Goal: Information Seeking & Learning: Learn about a topic

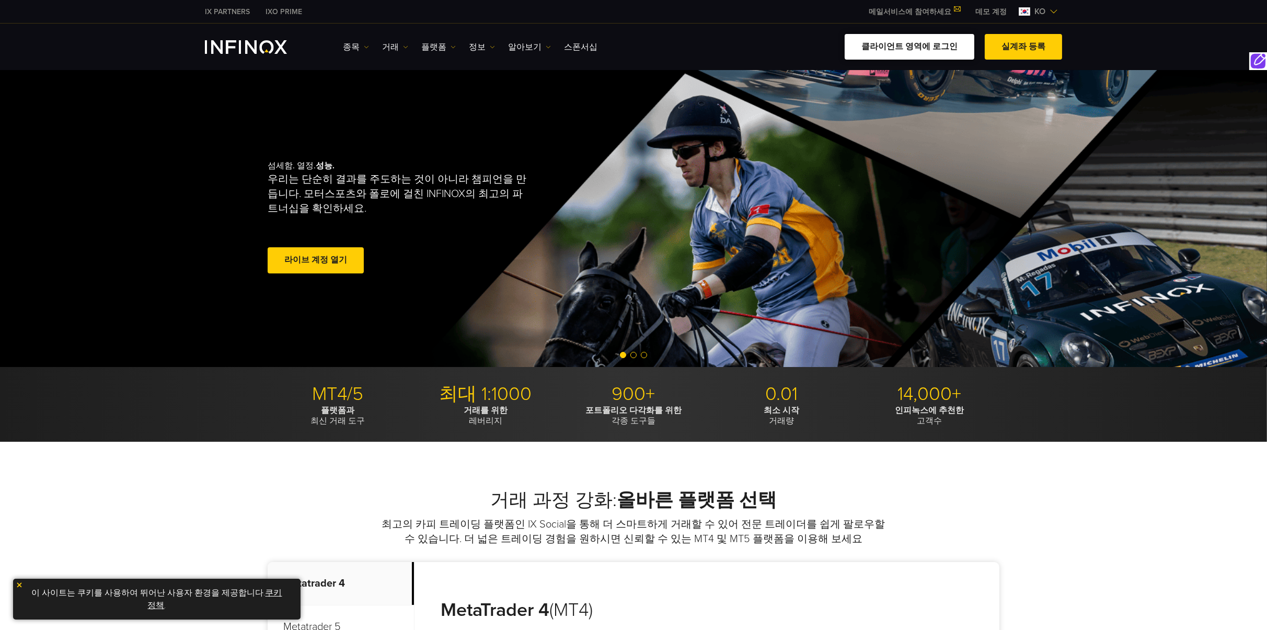
click at [935, 44] on link "클라이언트 영역에 로그인" at bounding box center [910, 47] width 130 height 26
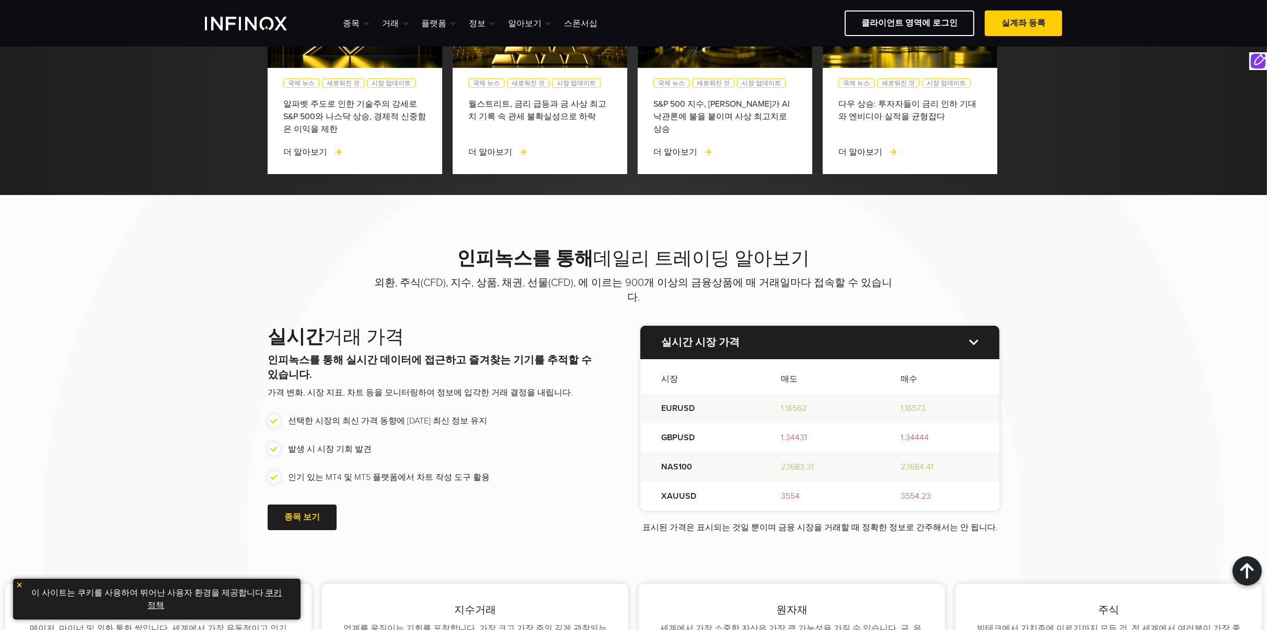
scroll to position [1115, 0]
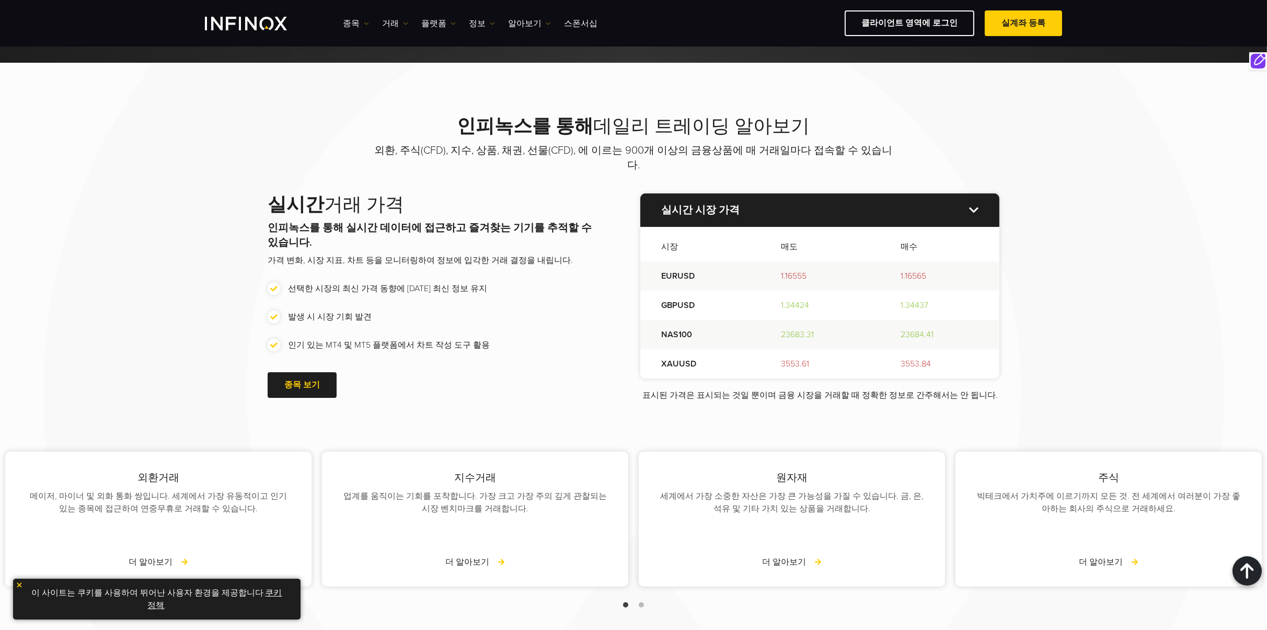
click at [772, 207] on img at bounding box center [973, 210] width 9 height 6
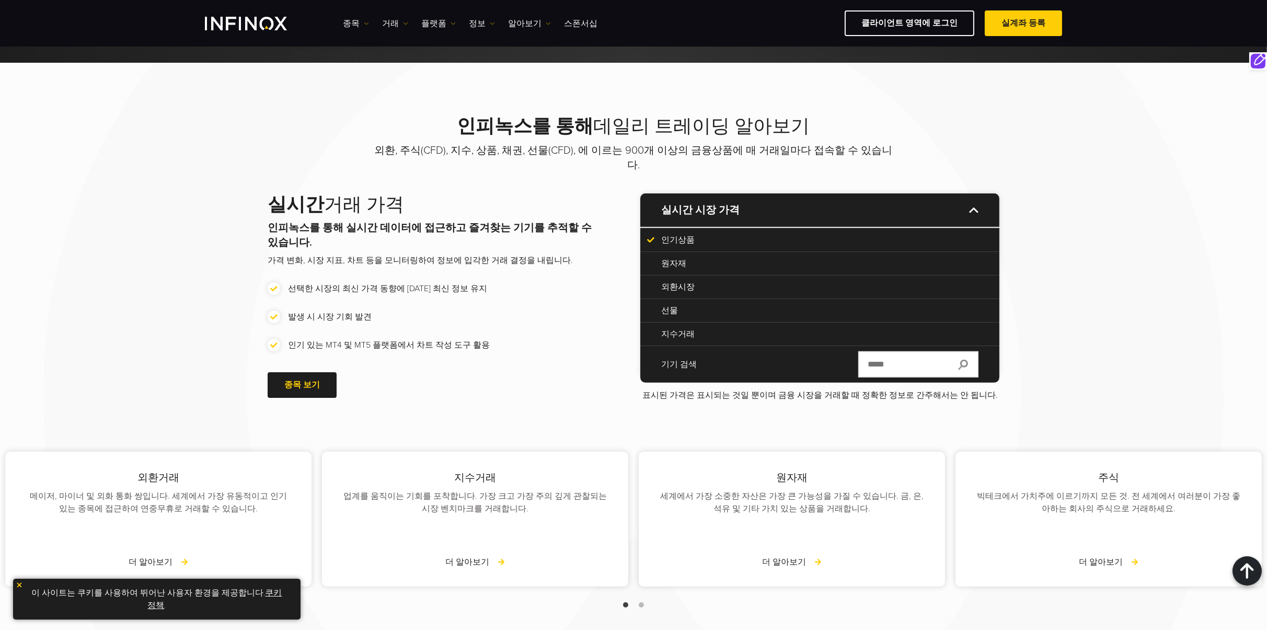
click at [663, 257] on p "원자재" at bounding box center [819, 263] width 317 height 13
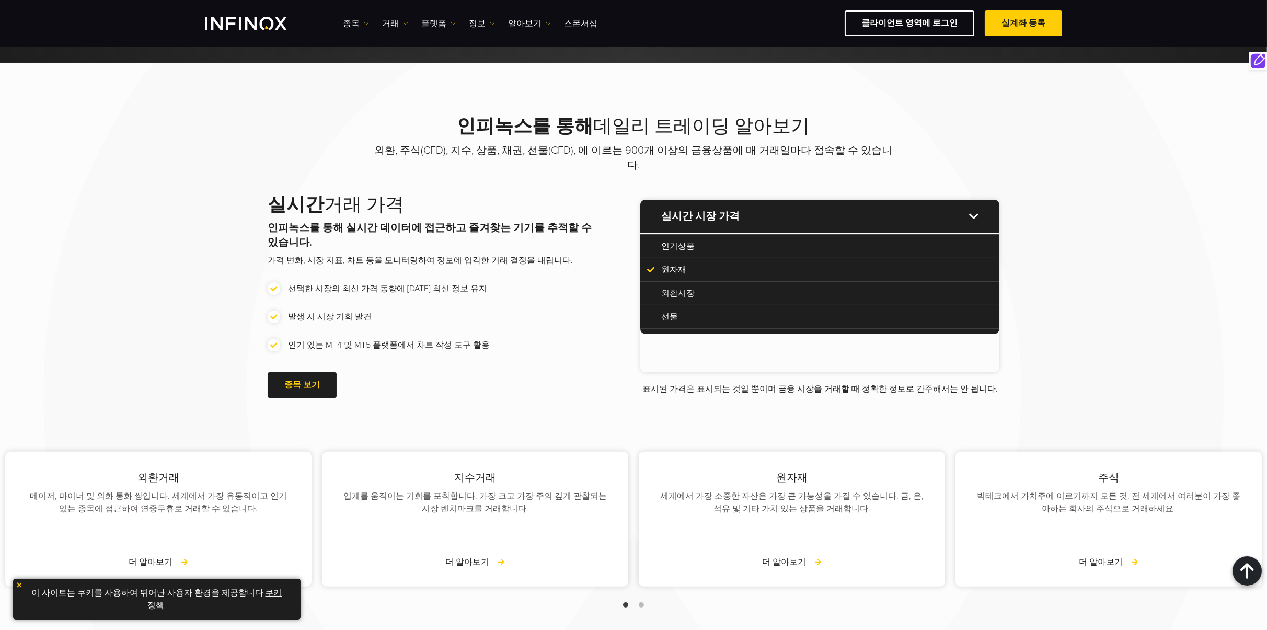
scroll to position [0, 0]
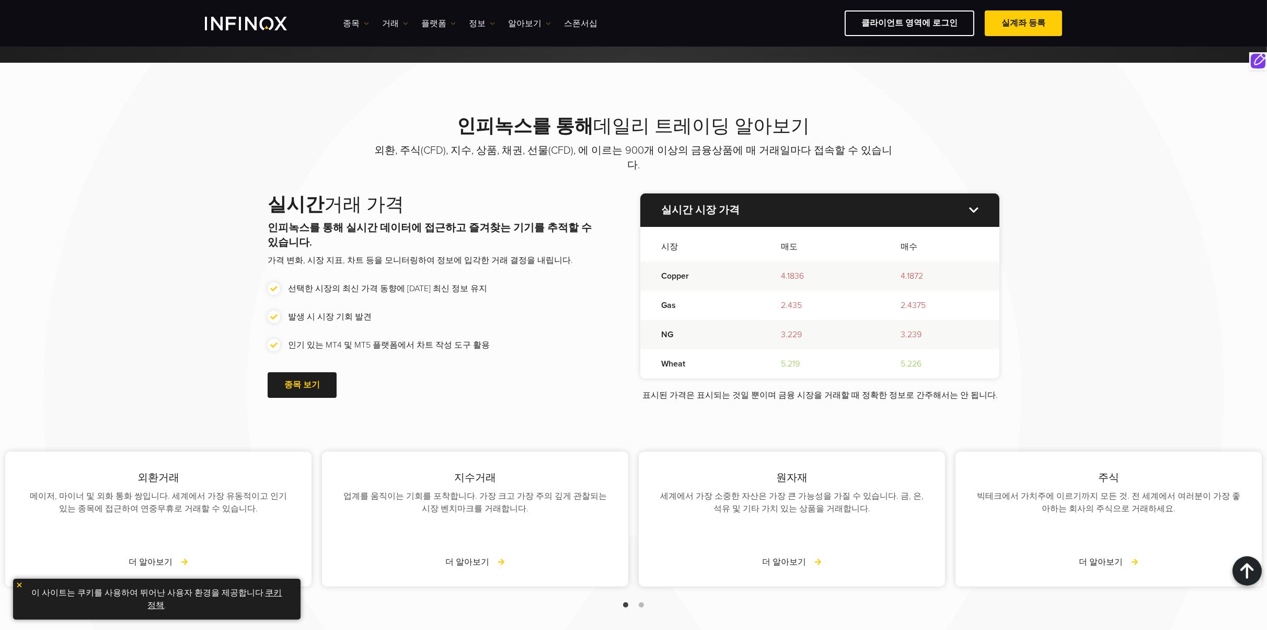
click at [772, 207] on img at bounding box center [973, 210] width 9 height 6
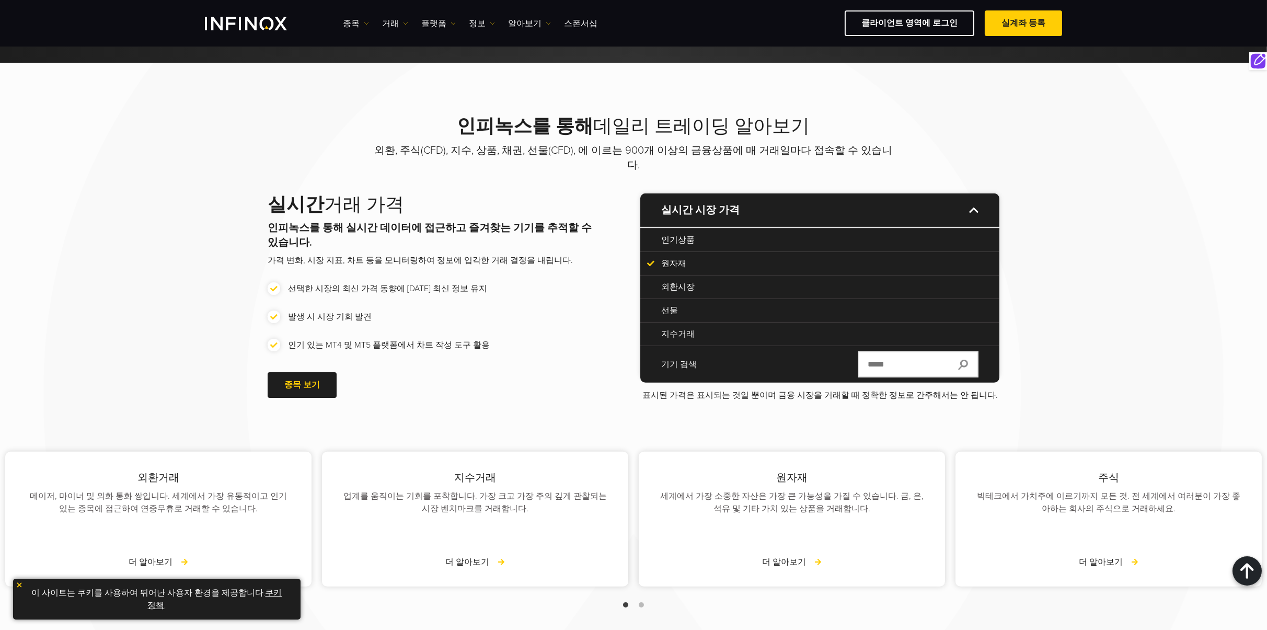
click at [772, 207] on img at bounding box center [973, 210] width 9 height 6
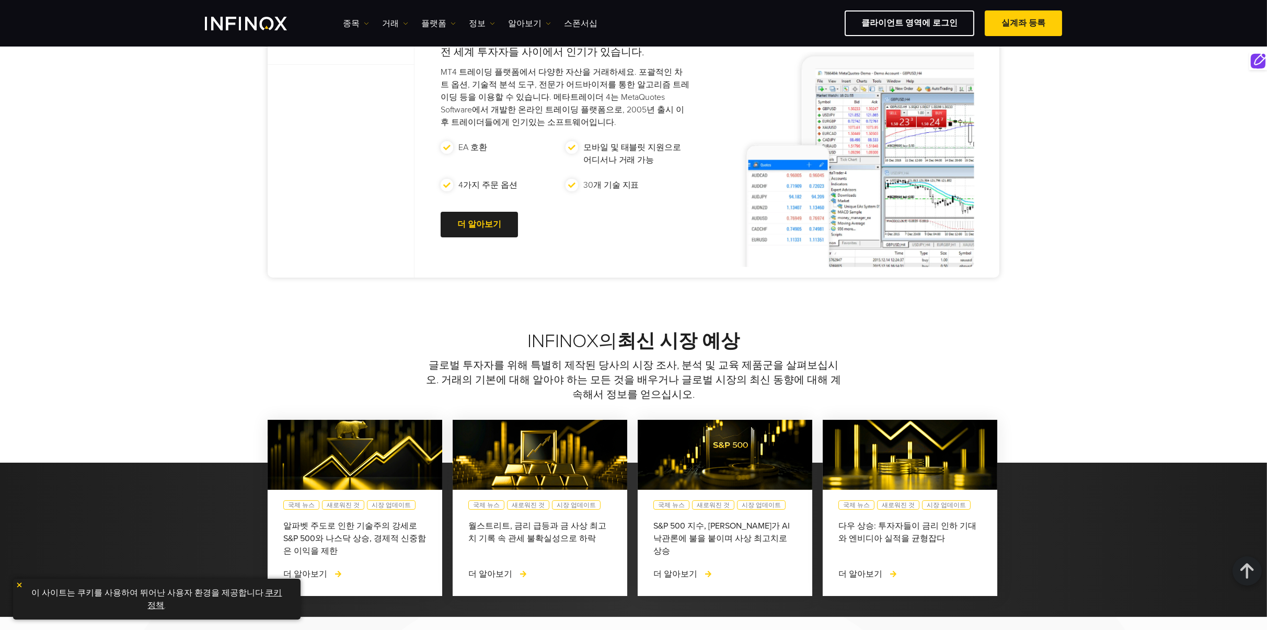
scroll to position [557, 0]
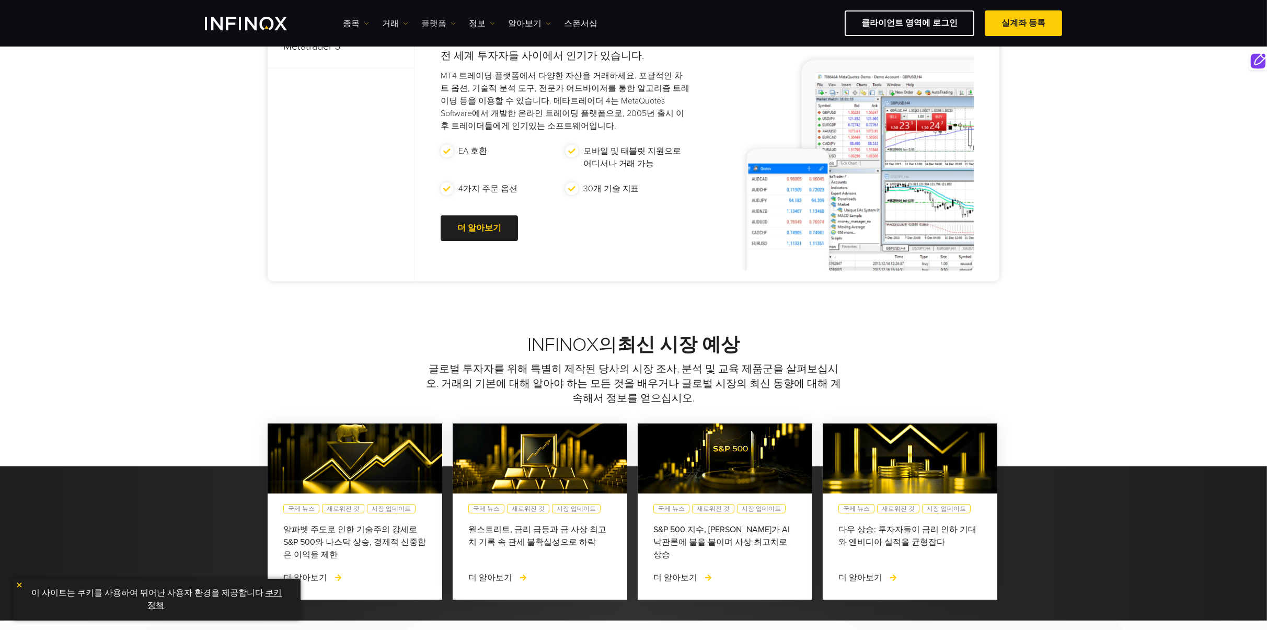
click at [437, 27] on link "플랫폼" at bounding box center [438, 23] width 35 height 13
click at [471, 97] on link "INFINOX 플랫폼" at bounding box center [461, 101] width 80 height 22
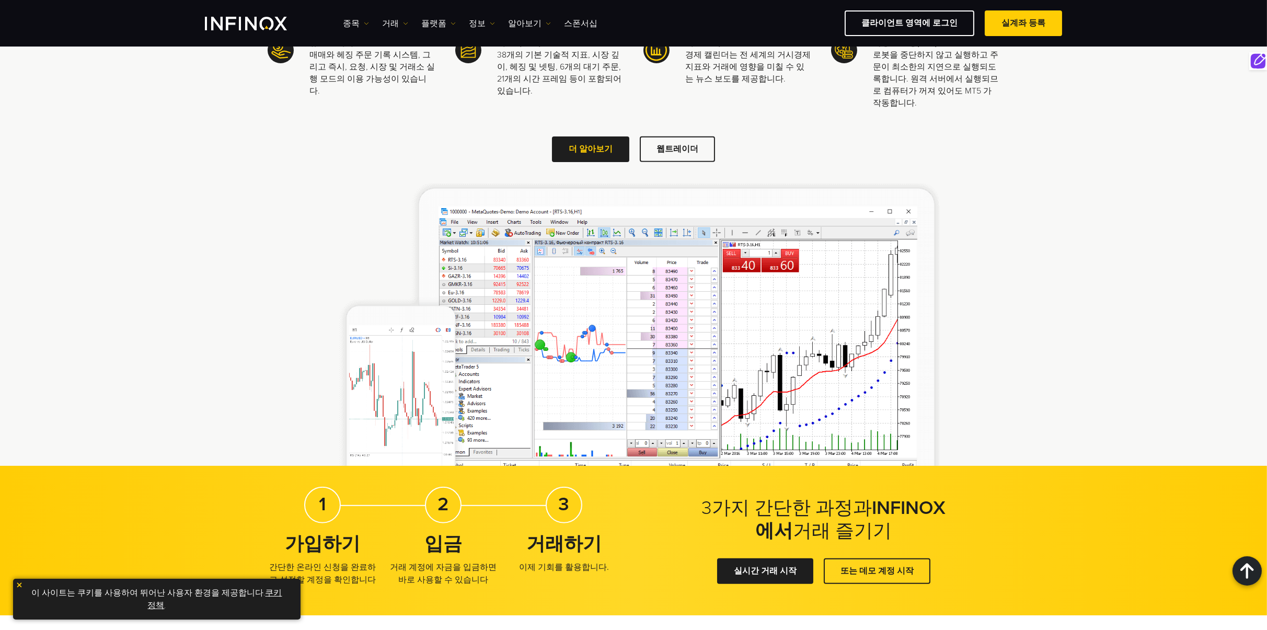
scroll to position [1533, 0]
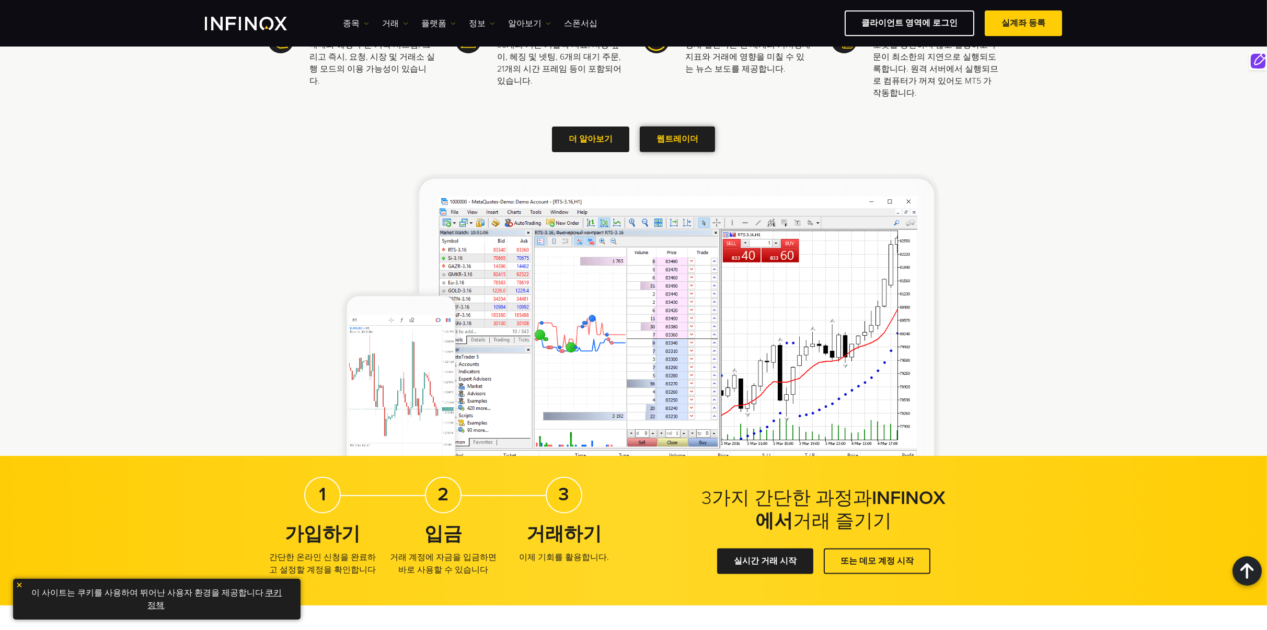
click at [678, 139] on span at bounding box center [678, 139] width 0 height 0
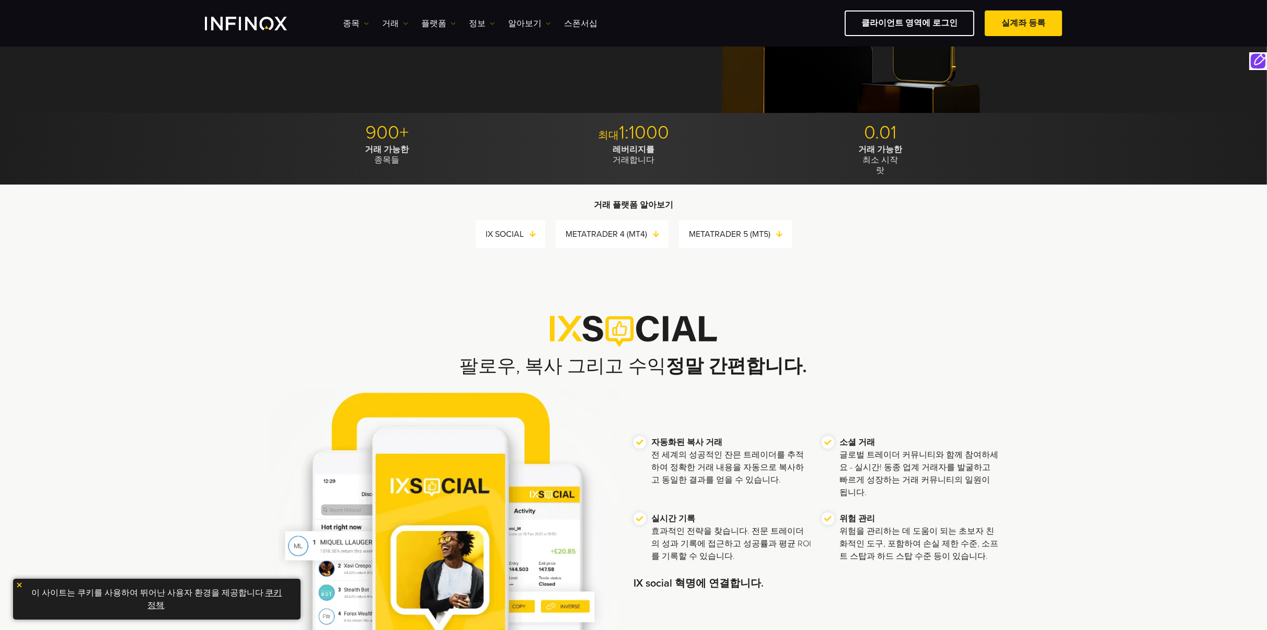
scroll to position [0, 0]
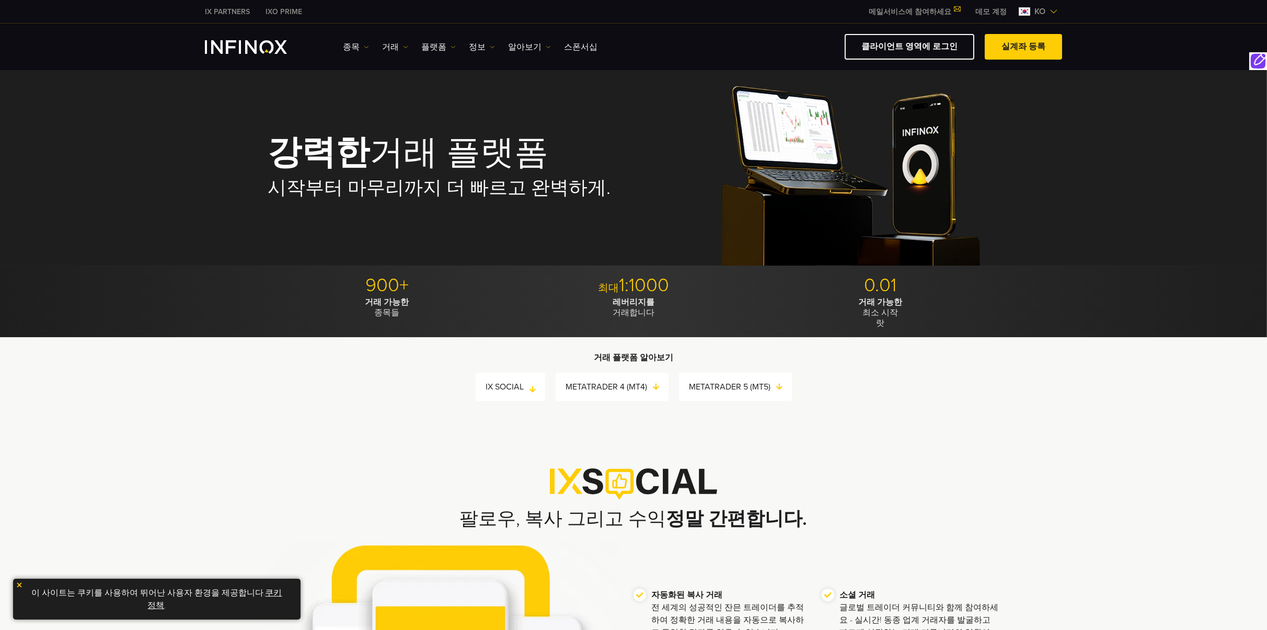
click at [528, 387] on link "IX SOCIAL" at bounding box center [515, 387] width 59 height 15
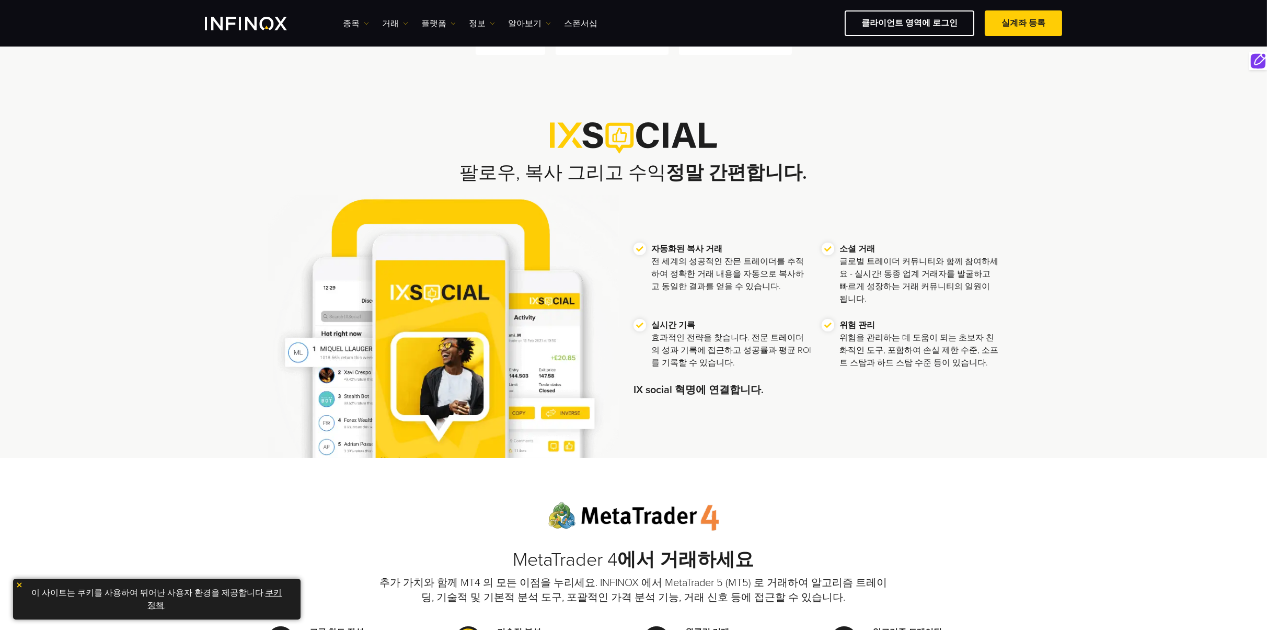
scroll to position [346, 0]
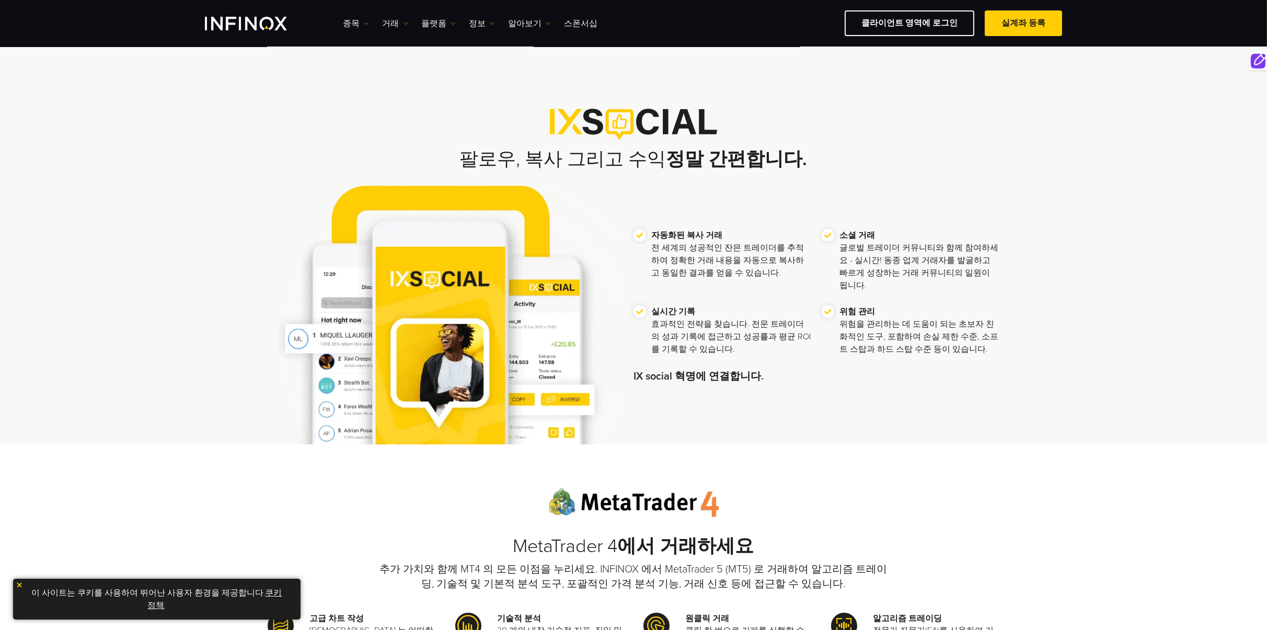
click at [713, 372] on strong "IX social 혁명에 연결합니다." at bounding box center [699, 376] width 130 height 13
click at [630, 203] on div "자동화된 복사 거래 전 세계의 성공적인 잔믄 트레이더를 추적하여 정확한 거래 내용을 자동으로 복사하고 동일한 결과를 얻을 수 있습니다. 소셜 …" at bounding box center [634, 312] width 732 height 263
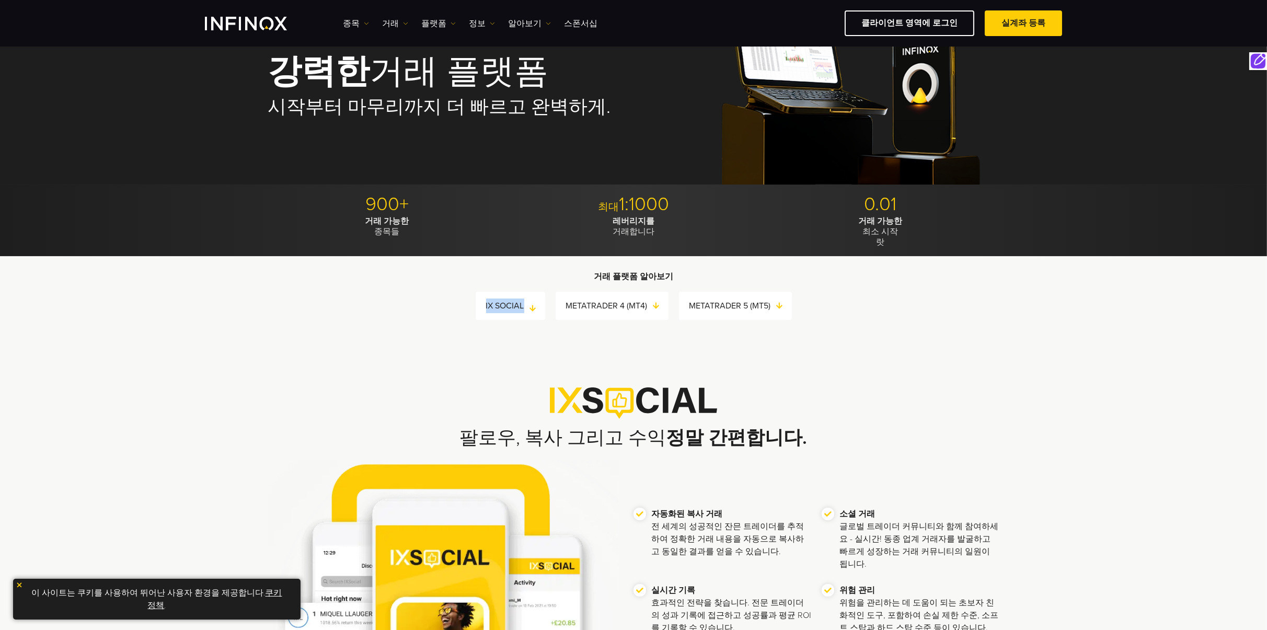
drag, startPoint x: 484, startPoint y: 304, endPoint x: 523, endPoint y: 306, distance: 39.8
click at [523, 306] on li "IX SOCIAL" at bounding box center [511, 306] width 70 height 28
click at [474, 334] on div "거래 플랫폼 알아보기 IX SOCIAL METATRADER 4 (MT4) METATRADER 5 (MT5) IX SOCIAL METATRADE…" at bounding box center [633, 295] width 1267 height 79
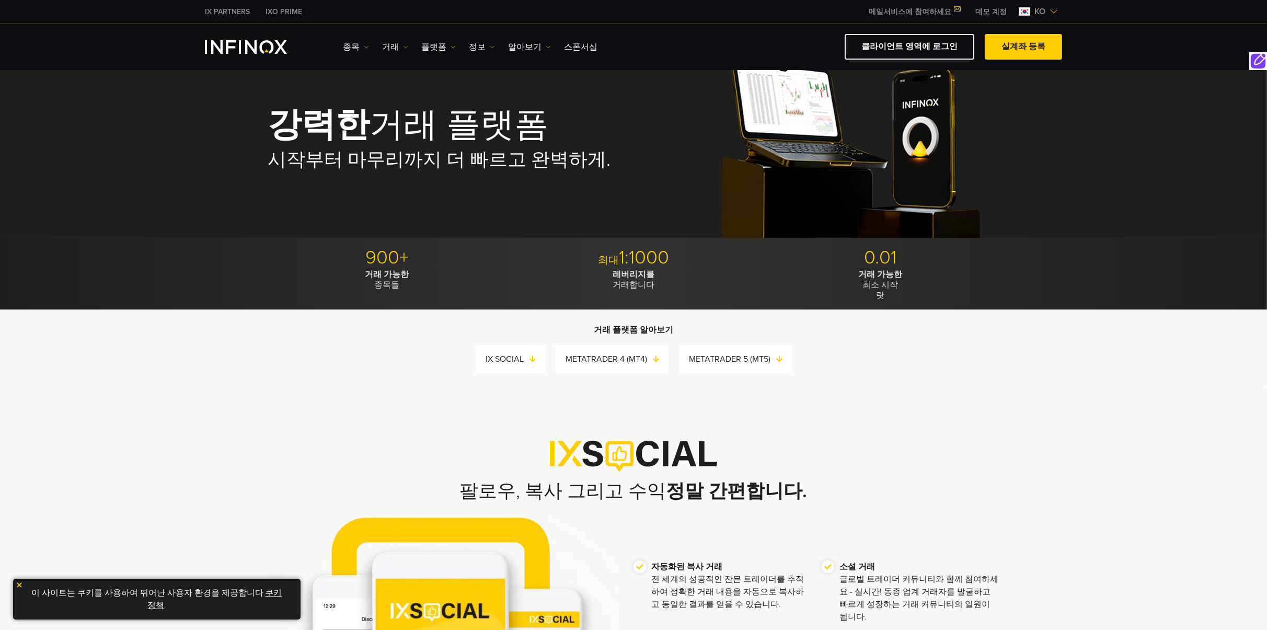
scroll to position [0, 0]
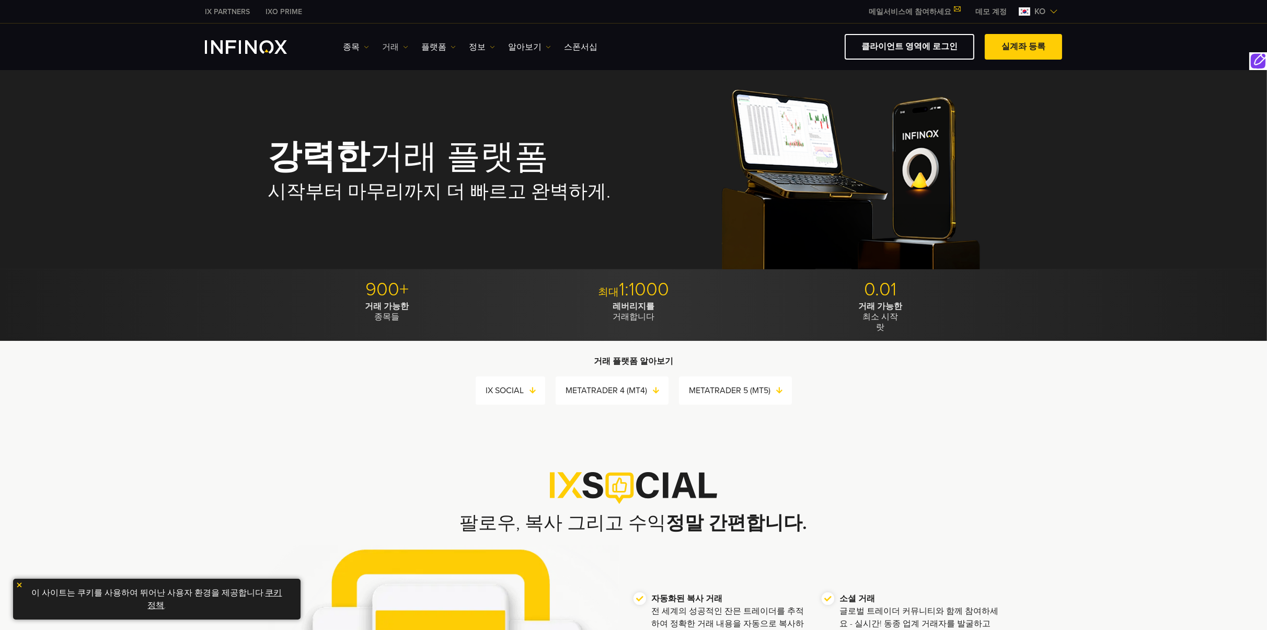
click at [403, 47] on img at bounding box center [405, 46] width 5 height 5
click at [442, 50] on link "플랫폼" at bounding box center [438, 47] width 35 height 13
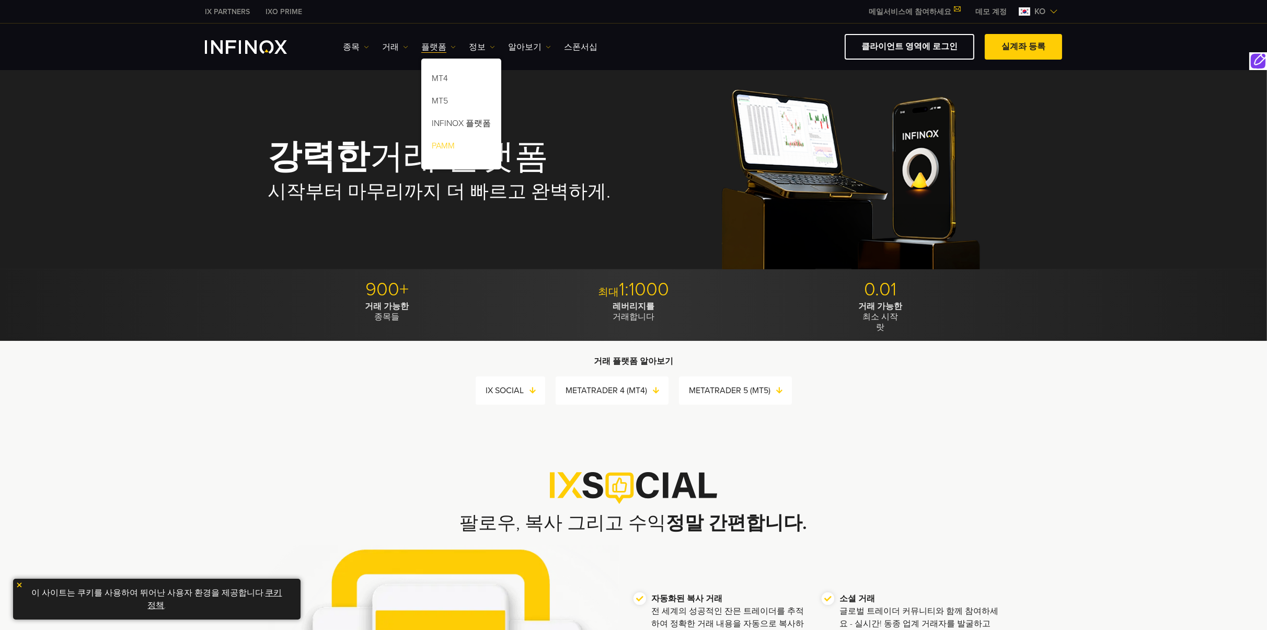
click at [445, 145] on link "PAMM" at bounding box center [461, 147] width 80 height 22
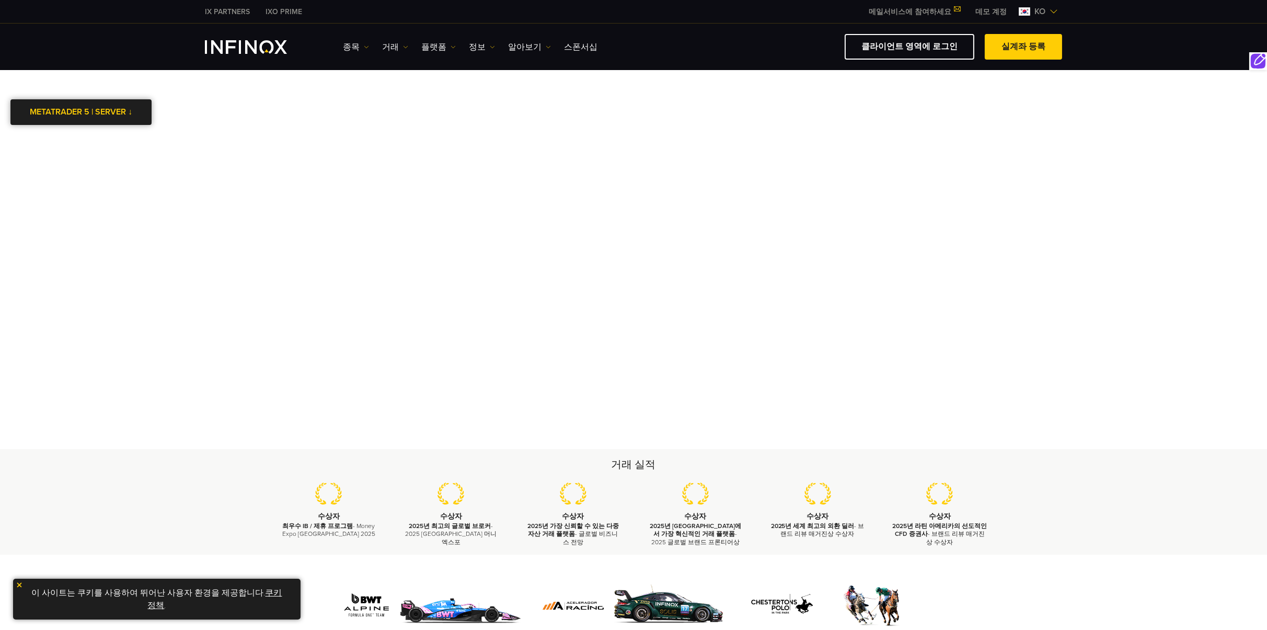
click at [118, 114] on link "METATRADER 5 | SERVER ↓" at bounding box center [80, 112] width 141 height 26
drag, startPoint x: 258, startPoint y: 79, endPoint x: 220, endPoint y: 82, distance: 38.2
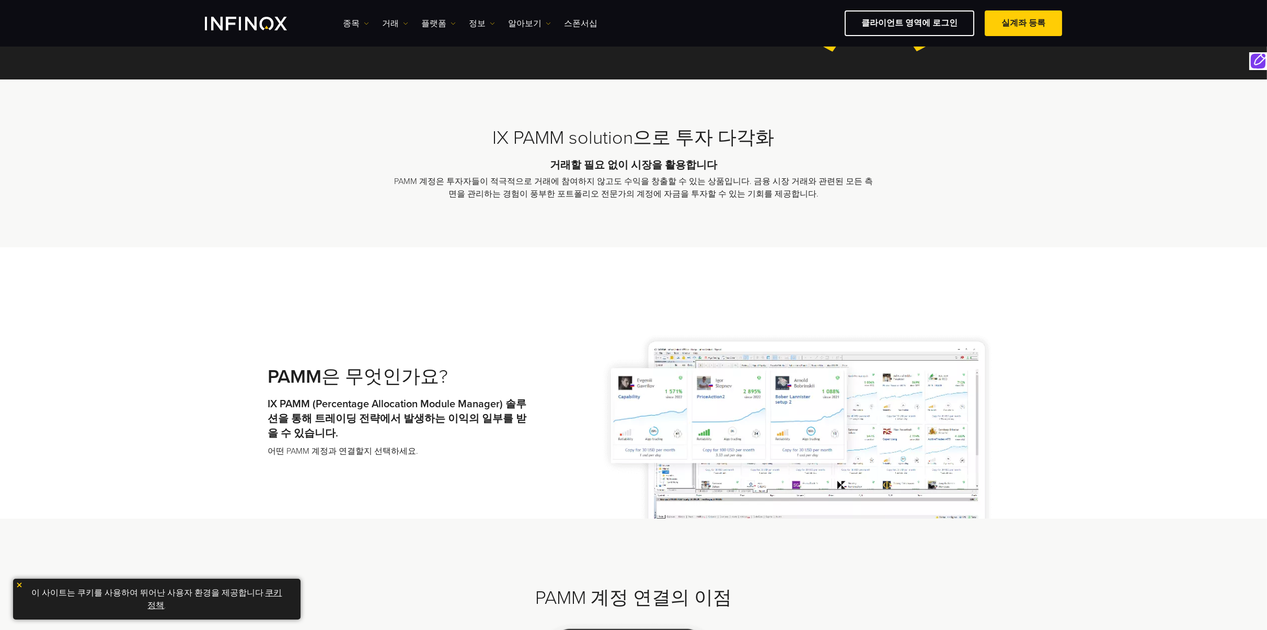
scroll to position [139, 0]
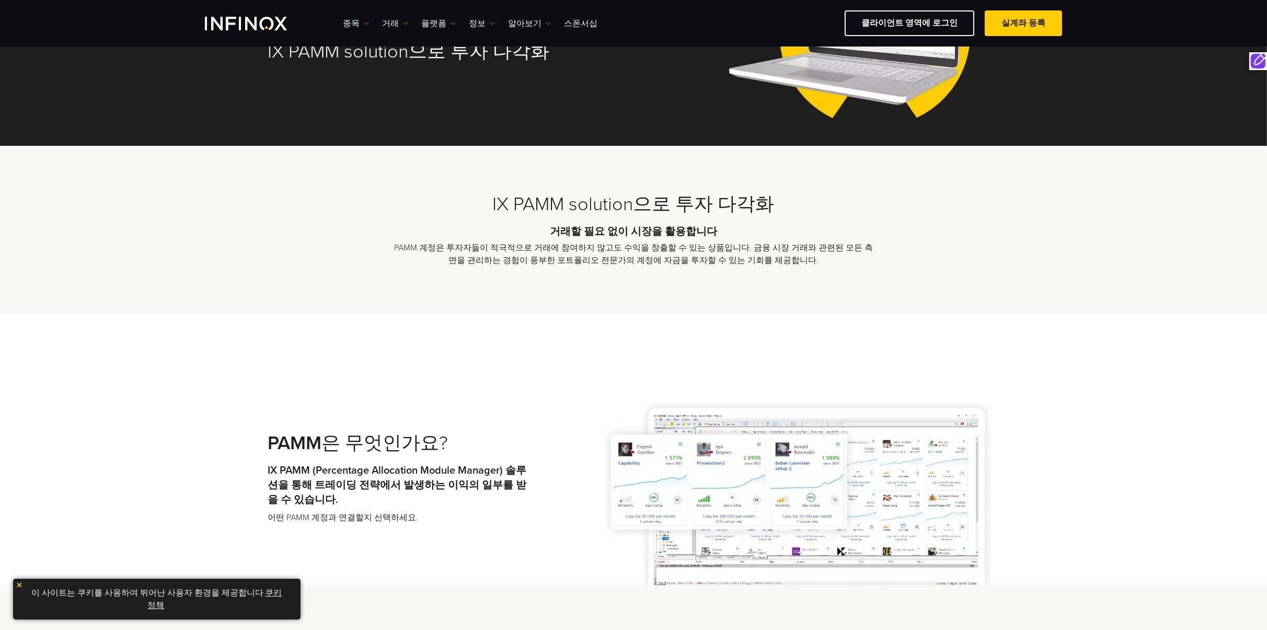
drag, startPoint x: 508, startPoint y: 272, endPoint x: 480, endPoint y: 269, distance: 28.4
click at [442, 19] on link "플랫폼" at bounding box center [438, 23] width 35 height 13
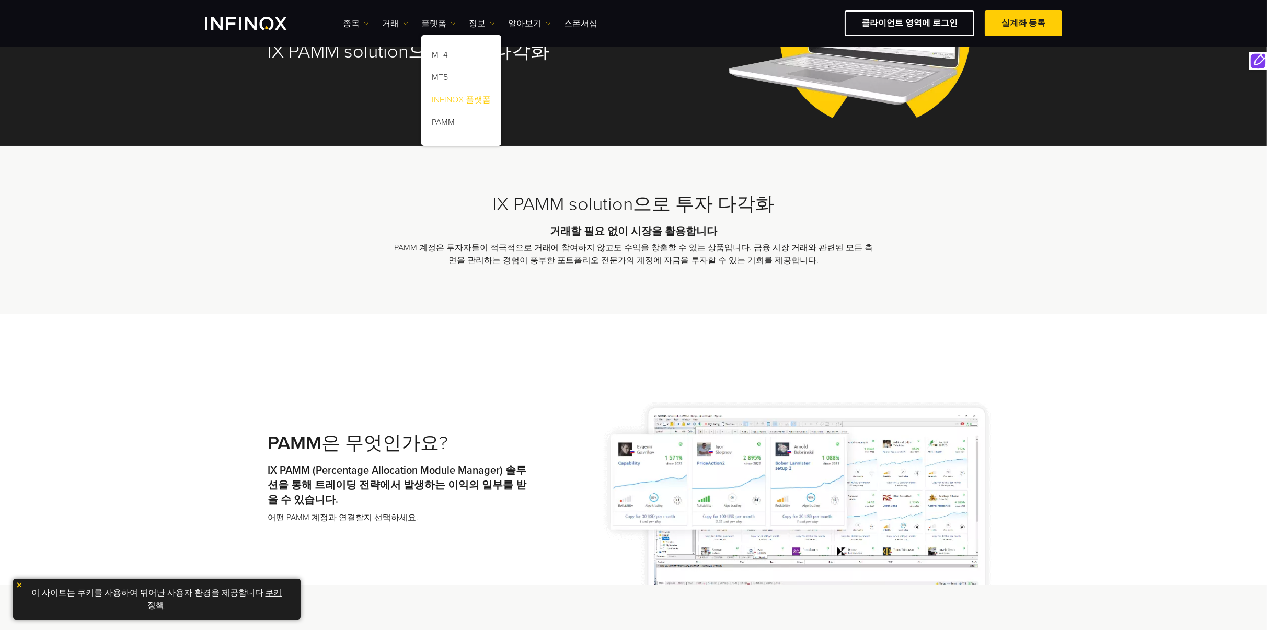
click at [463, 96] on link "INFINOX 플랫폼" at bounding box center [461, 101] width 80 height 22
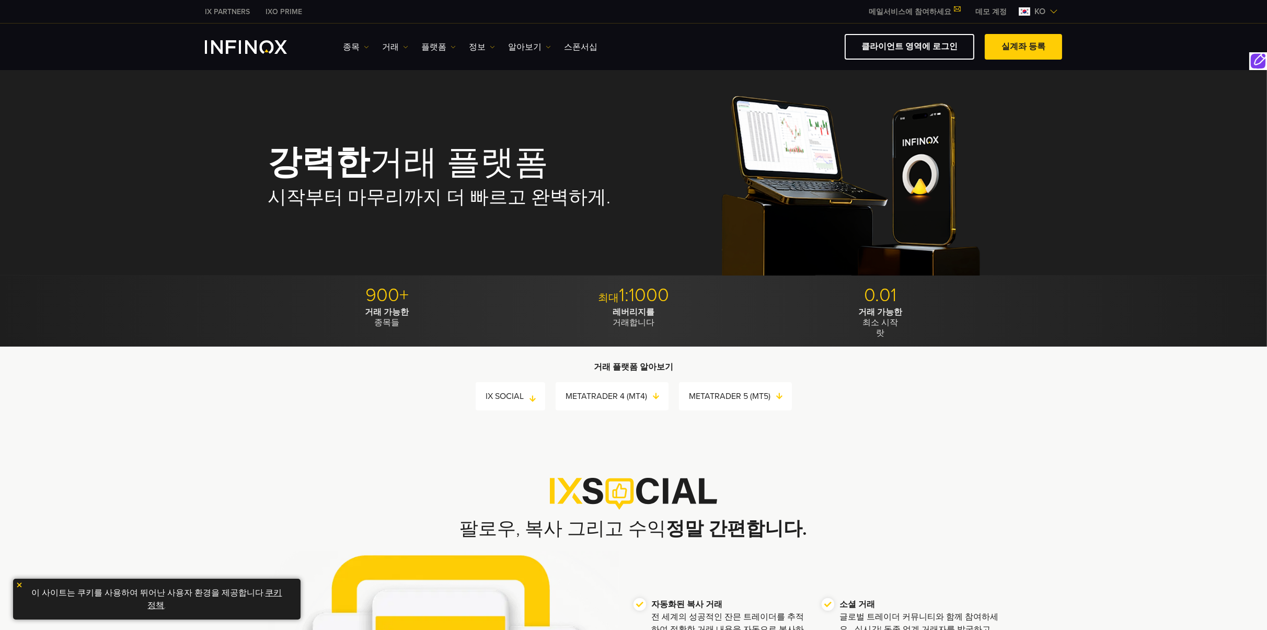
click at [506, 395] on link "IX SOCIAL" at bounding box center [515, 396] width 59 height 15
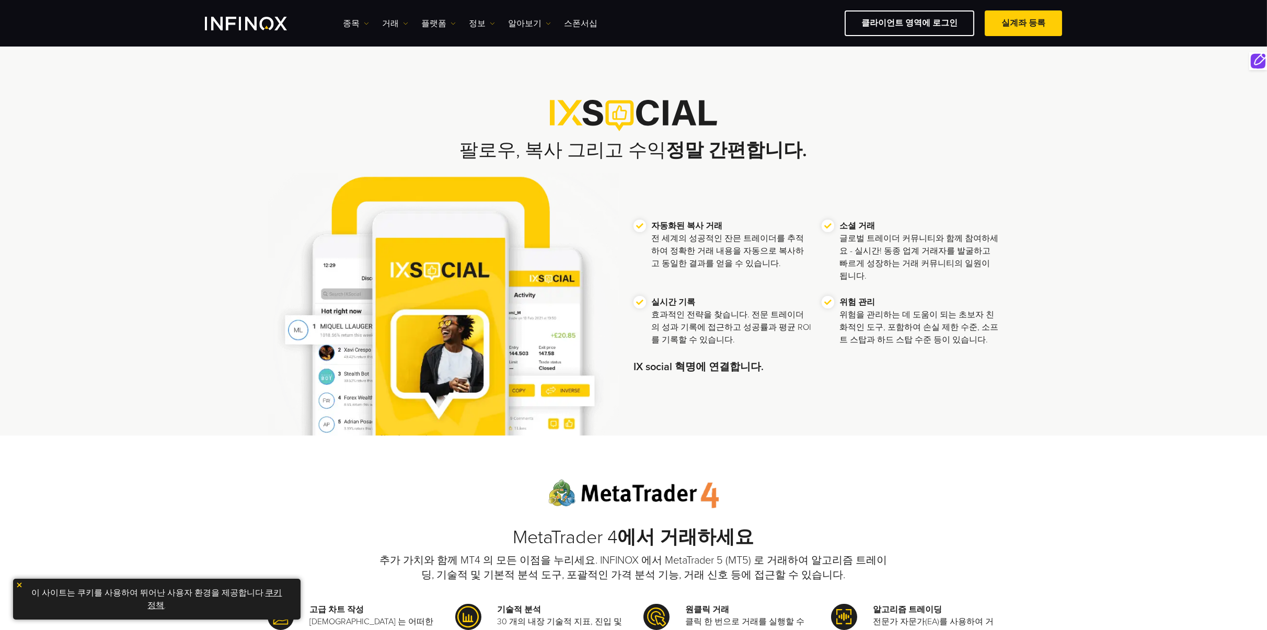
scroll to position [356, 0]
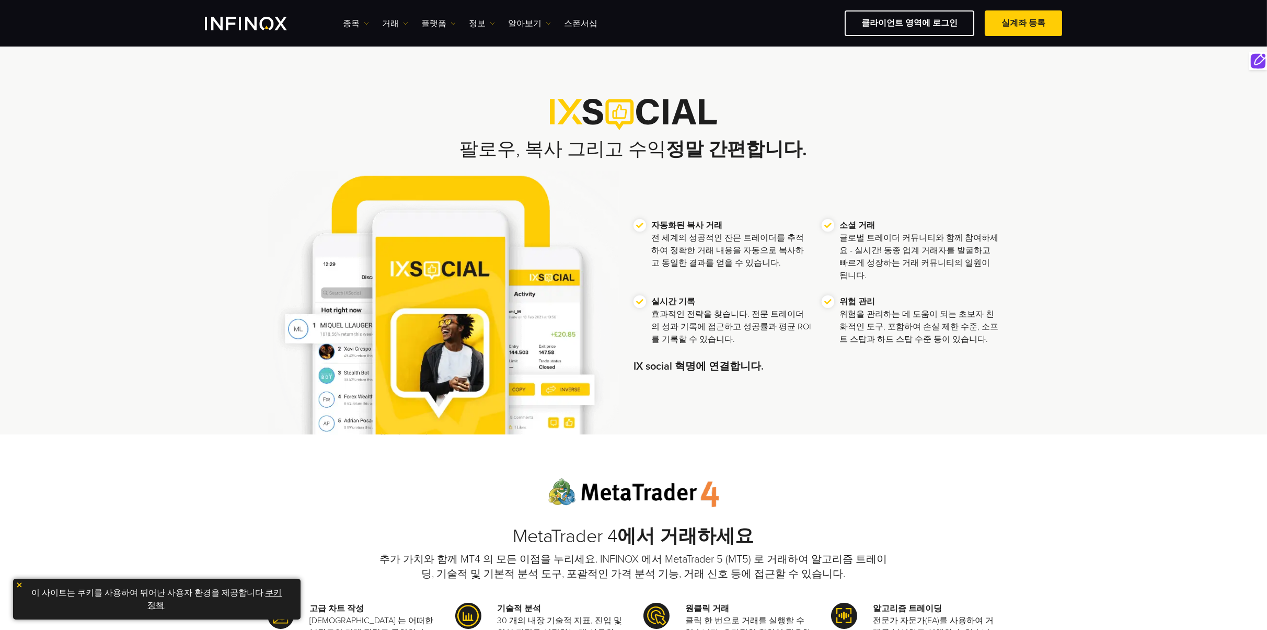
click at [631, 198] on div "자동화된 복사 거래 전 세계의 성공적인 잔믄 트레이더를 추적하여 정확한 거래 내용을 자동으로 복사하고 동일한 결과를 얻을 수 있습니다. 소셜 …" at bounding box center [634, 302] width 732 height 263
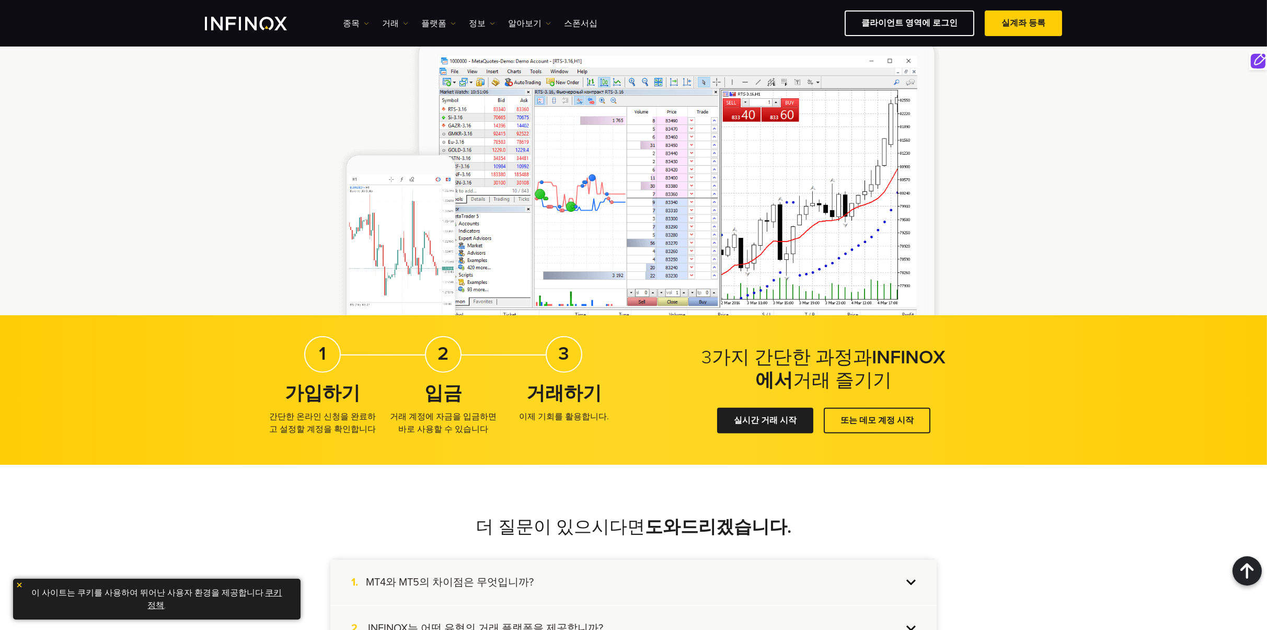
scroll to position [1750, 0]
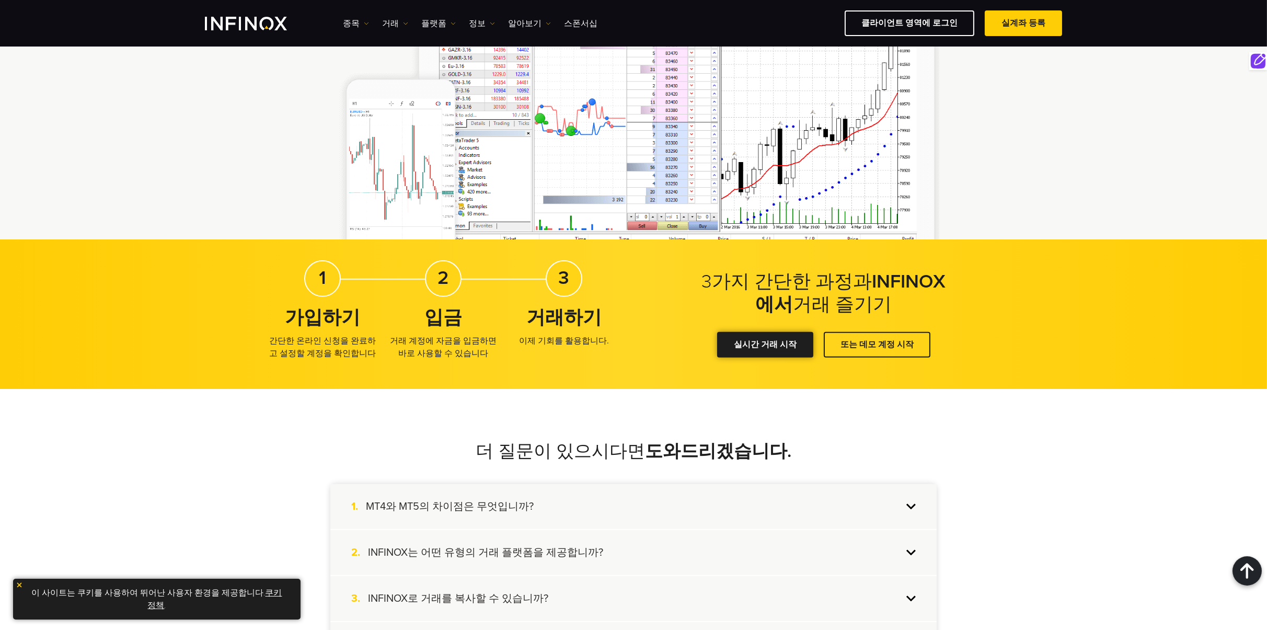
click at [771, 345] on link "실시간 거래 시작" at bounding box center [765, 345] width 96 height 26
